Goal: Find specific page/section: Find specific page/section

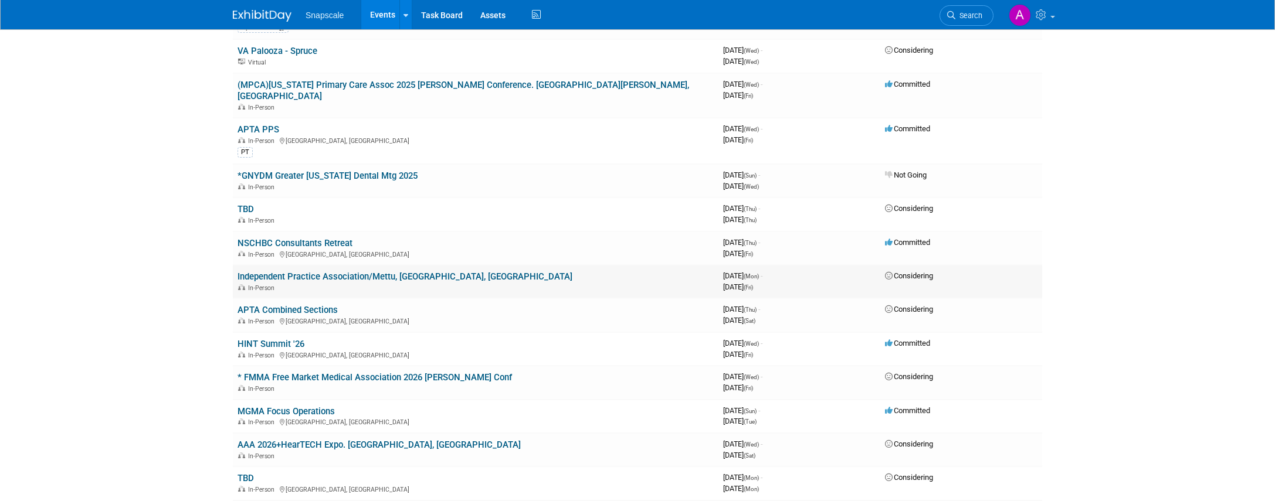
scroll to position [133, 0]
click at [262, 125] on link "APTA PPS" at bounding box center [258, 130] width 42 height 11
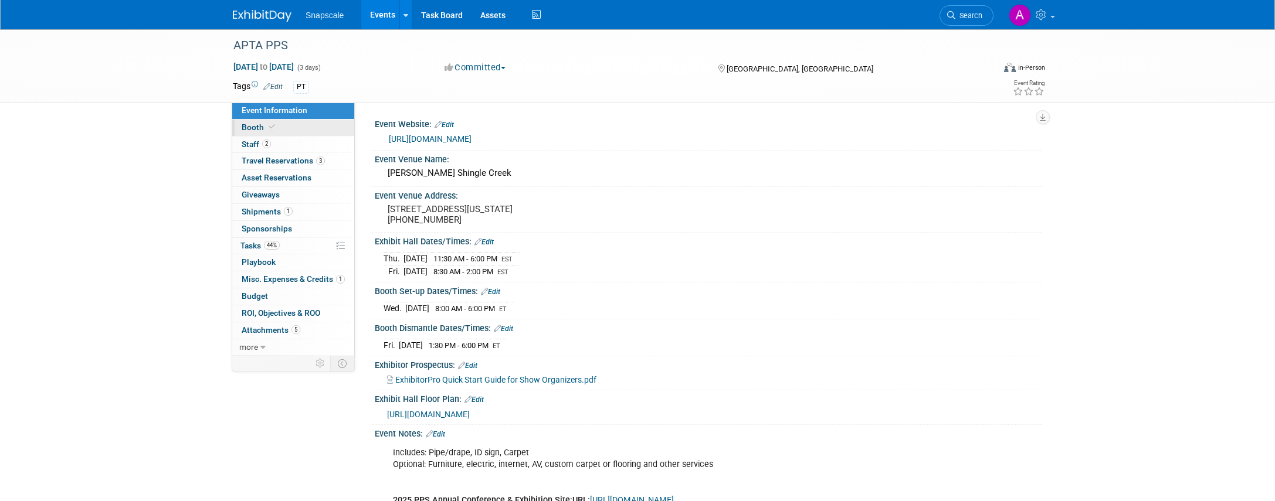
click at [286, 132] on link "Booth" at bounding box center [293, 128] width 122 height 16
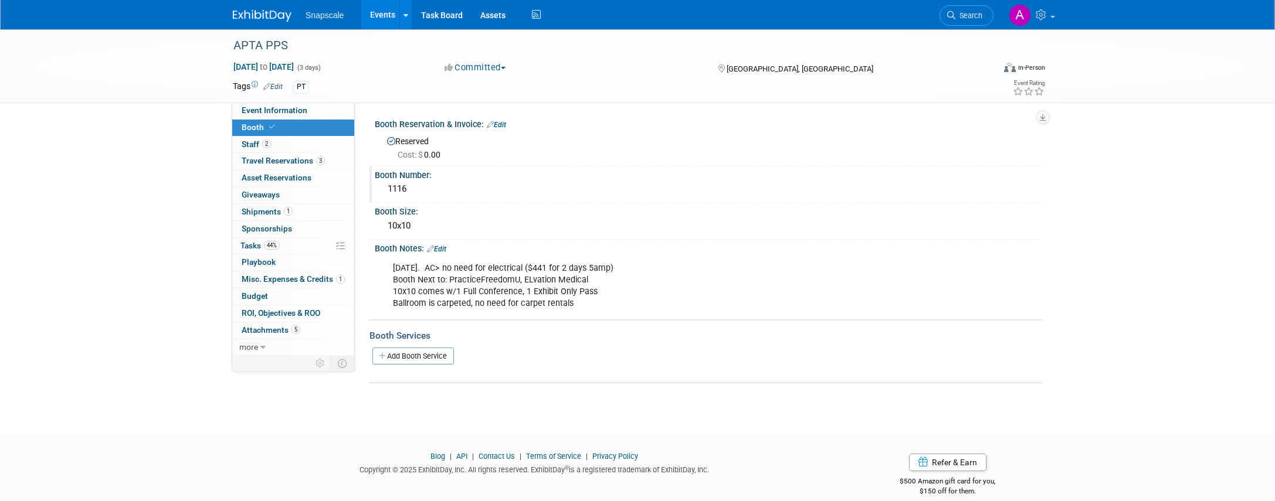
click at [396, 195] on div "1116" at bounding box center [708, 189] width 650 height 18
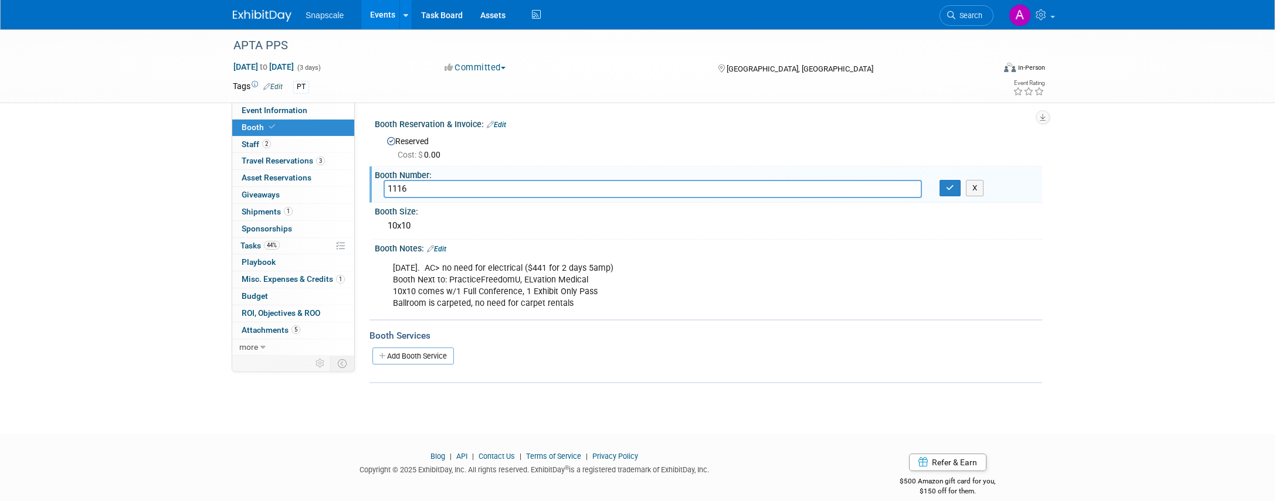
click at [376, 10] on link "Events" at bounding box center [382, 14] width 43 height 29
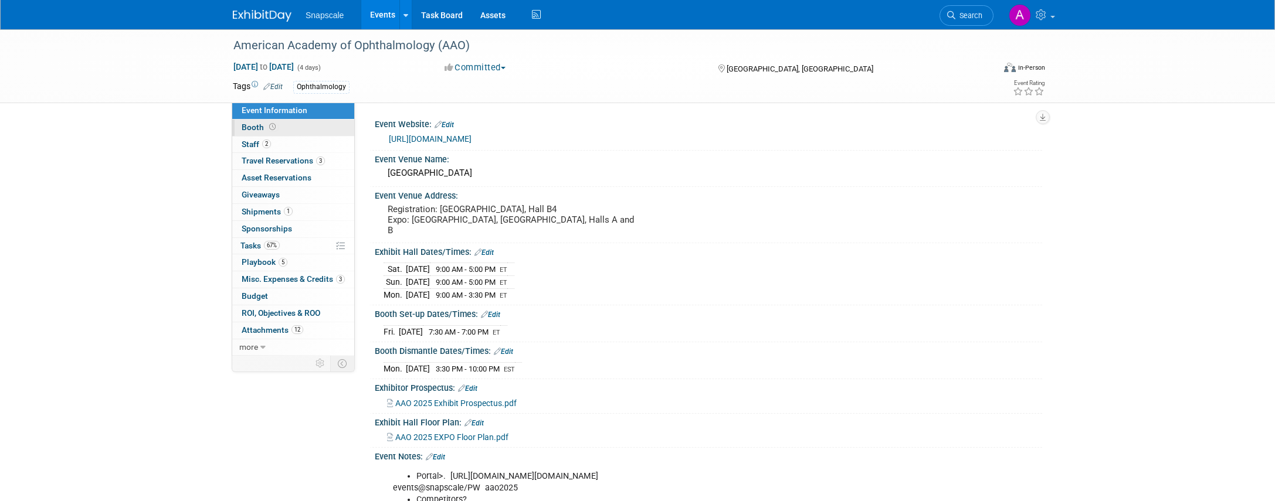
click at [301, 131] on link "Booth" at bounding box center [293, 128] width 122 height 16
